Goal: Task Accomplishment & Management: Use online tool/utility

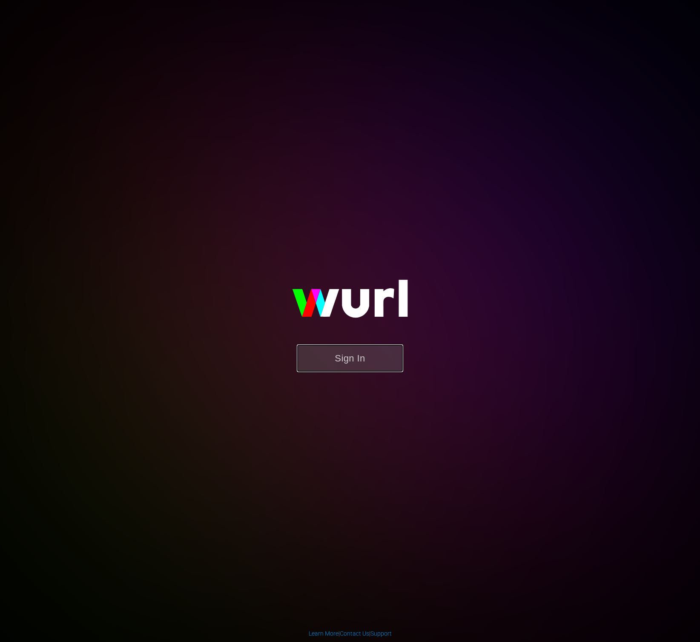
click at [364, 358] on button "Sign In" at bounding box center [350, 358] width 106 height 28
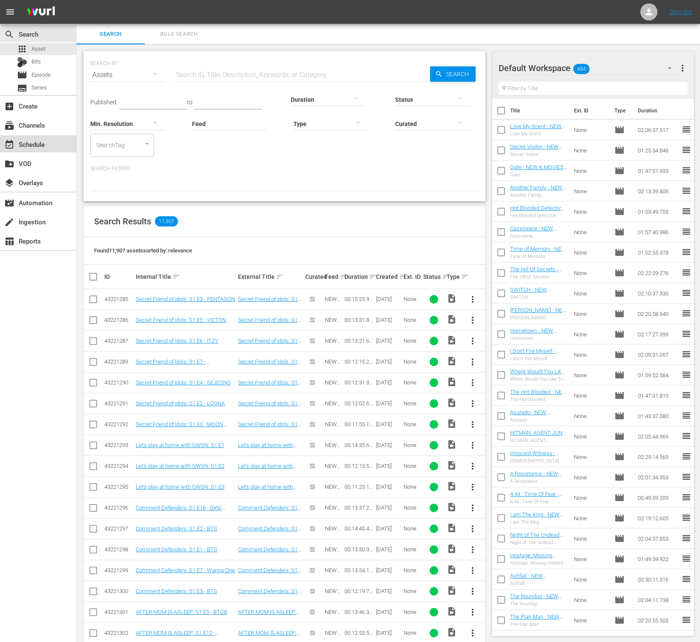
click at [49, 139] on div "event_available Schedule" at bounding box center [38, 143] width 76 height 17
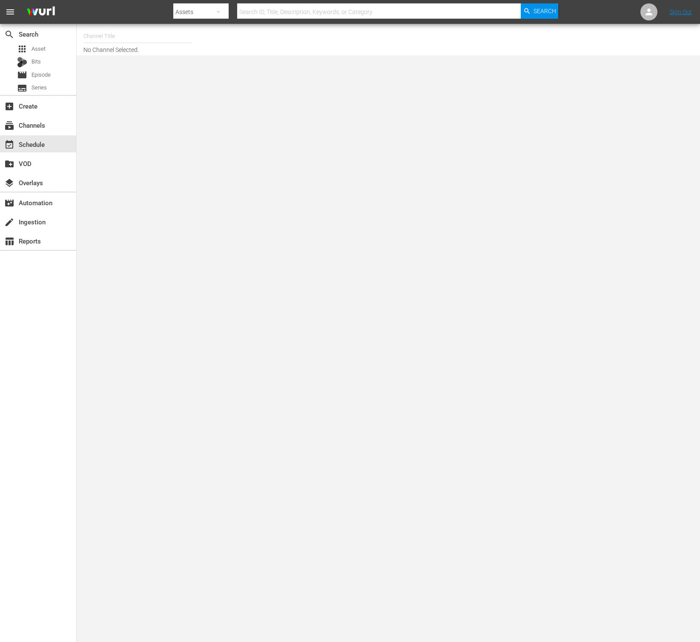
click at [132, 46] on div "Channel Title No Channel Selected." at bounding box center [249, 39] width 332 height 27
click at [136, 40] on input "text" at bounding box center [137, 36] width 109 height 20
click at [108, 58] on div "NEW KMOVIES (618 - newidco_newmovies_1)" at bounding box center [200, 60] width 221 height 20
type input "NEW KMOVIES (618 - newidco_newmovies_1)"
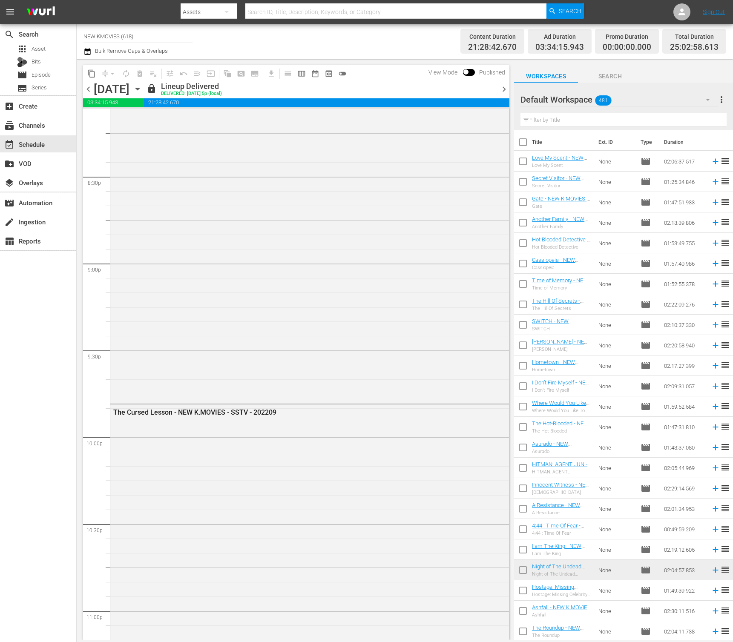
scroll to position [3959, 0]
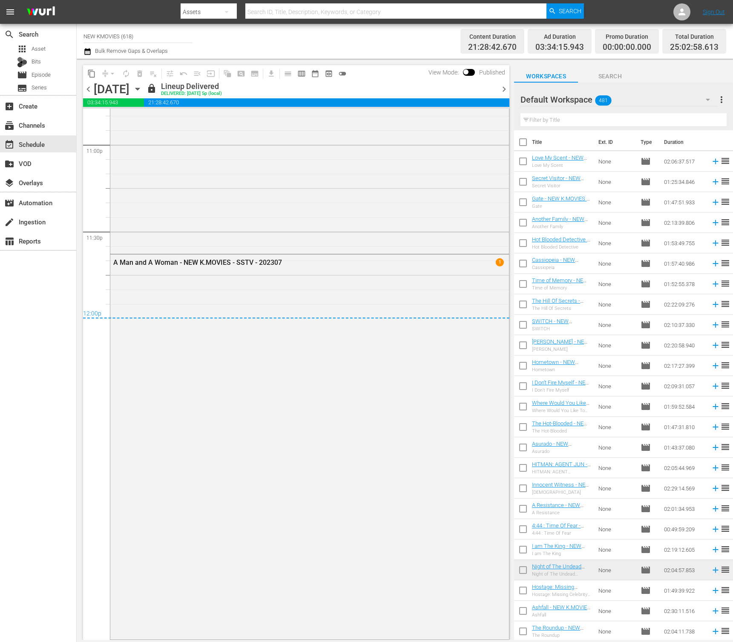
click at [142, 87] on icon "button" at bounding box center [137, 88] width 9 height 9
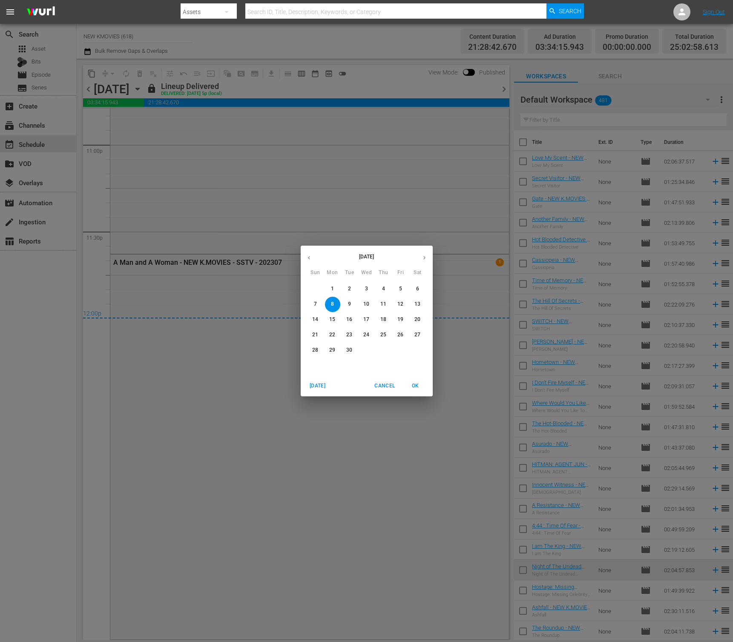
click at [315, 317] on p "14" at bounding box center [315, 319] width 6 height 7
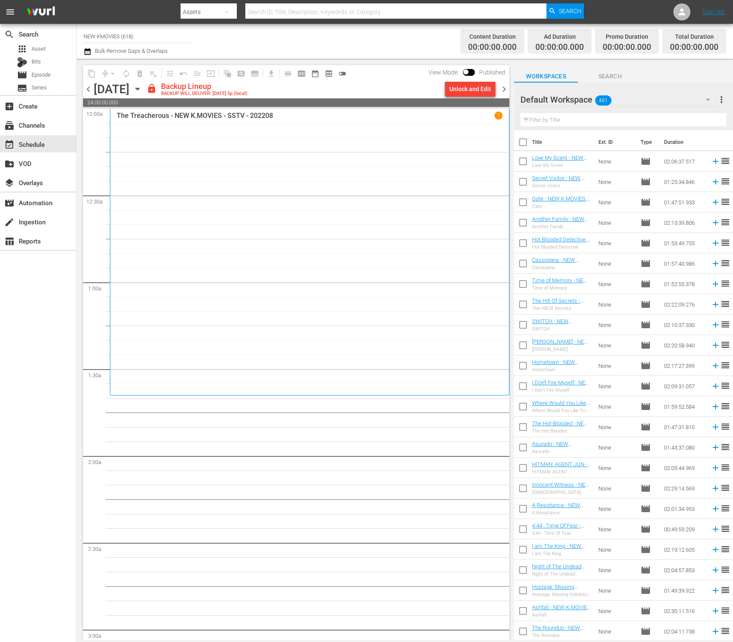
click at [460, 81] on div "content_copy compress arrow_drop_down autorenew_outlined delete_forever_outline…" at bounding box center [296, 73] width 426 height 17
click at [462, 89] on div "Unlock and Edit" at bounding box center [470, 88] width 42 height 15
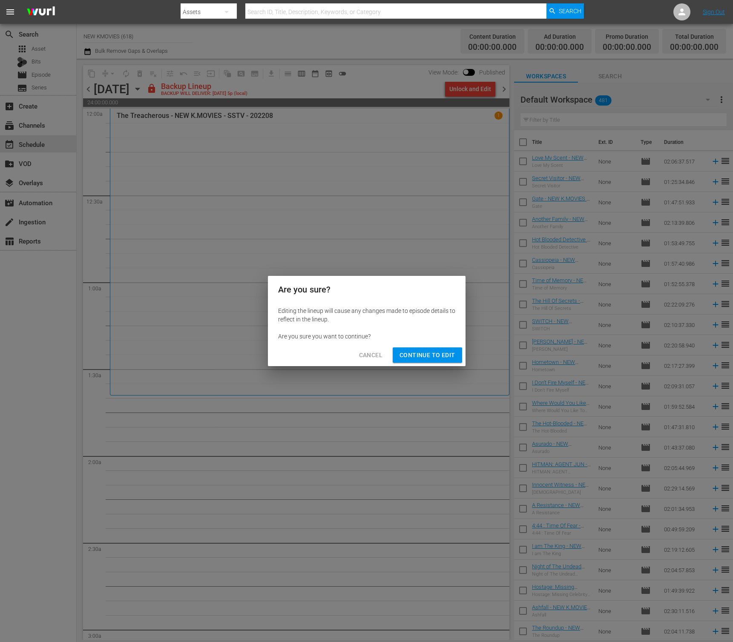
click at [446, 355] on span "Continue to Edit" at bounding box center [426, 355] width 55 height 11
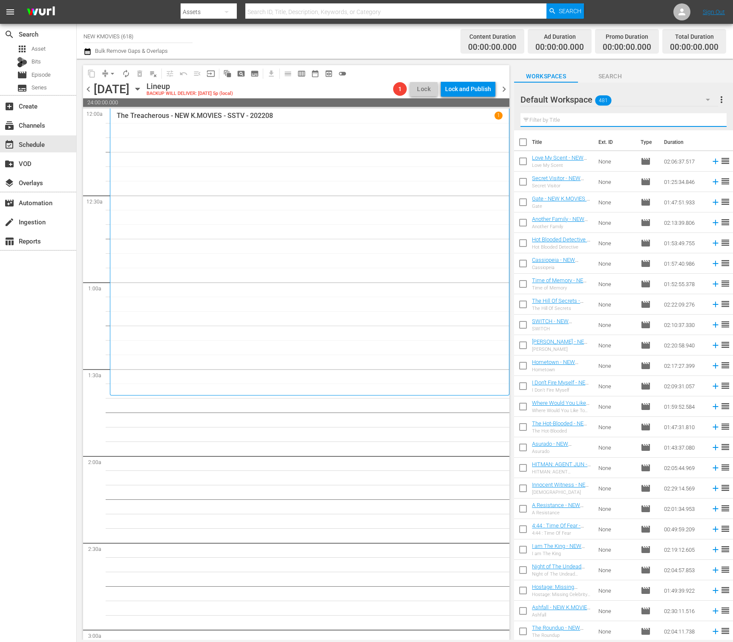
click at [618, 121] on input "text" at bounding box center [623, 120] width 206 height 14
drag, startPoint x: 640, startPoint y: 73, endPoint x: 687, endPoint y: 102, distance: 54.7
click at [687, 102] on div "Workspaces Search Default Workspace 481 Default more_vert Filter by Title Title…" at bounding box center [623, 356] width 219 height 581
click at [687, 102] on div "Default Workspace 481" at bounding box center [619, 100] width 198 height 24
click at [699, 61] on div "Default Workspace (481)" at bounding box center [366, 321] width 733 height 642
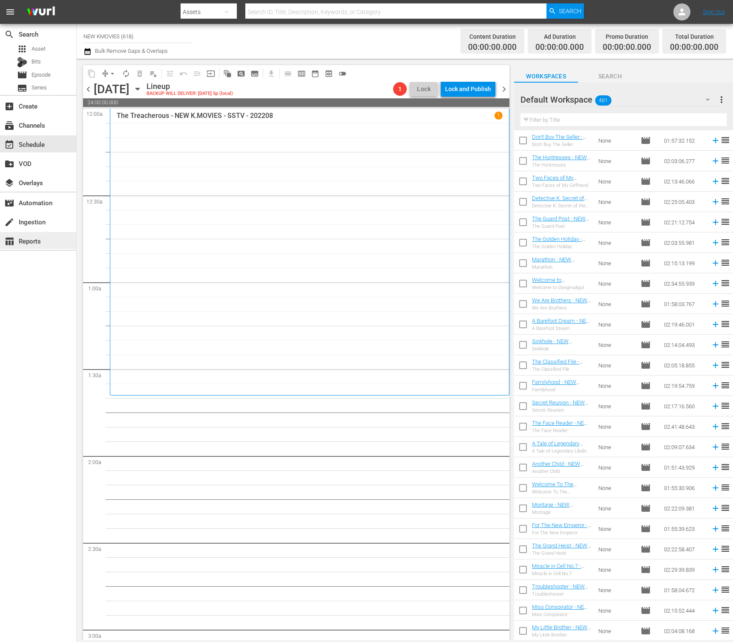
scroll to position [2598, 0]
